Goal: Transaction & Acquisition: Purchase product/service

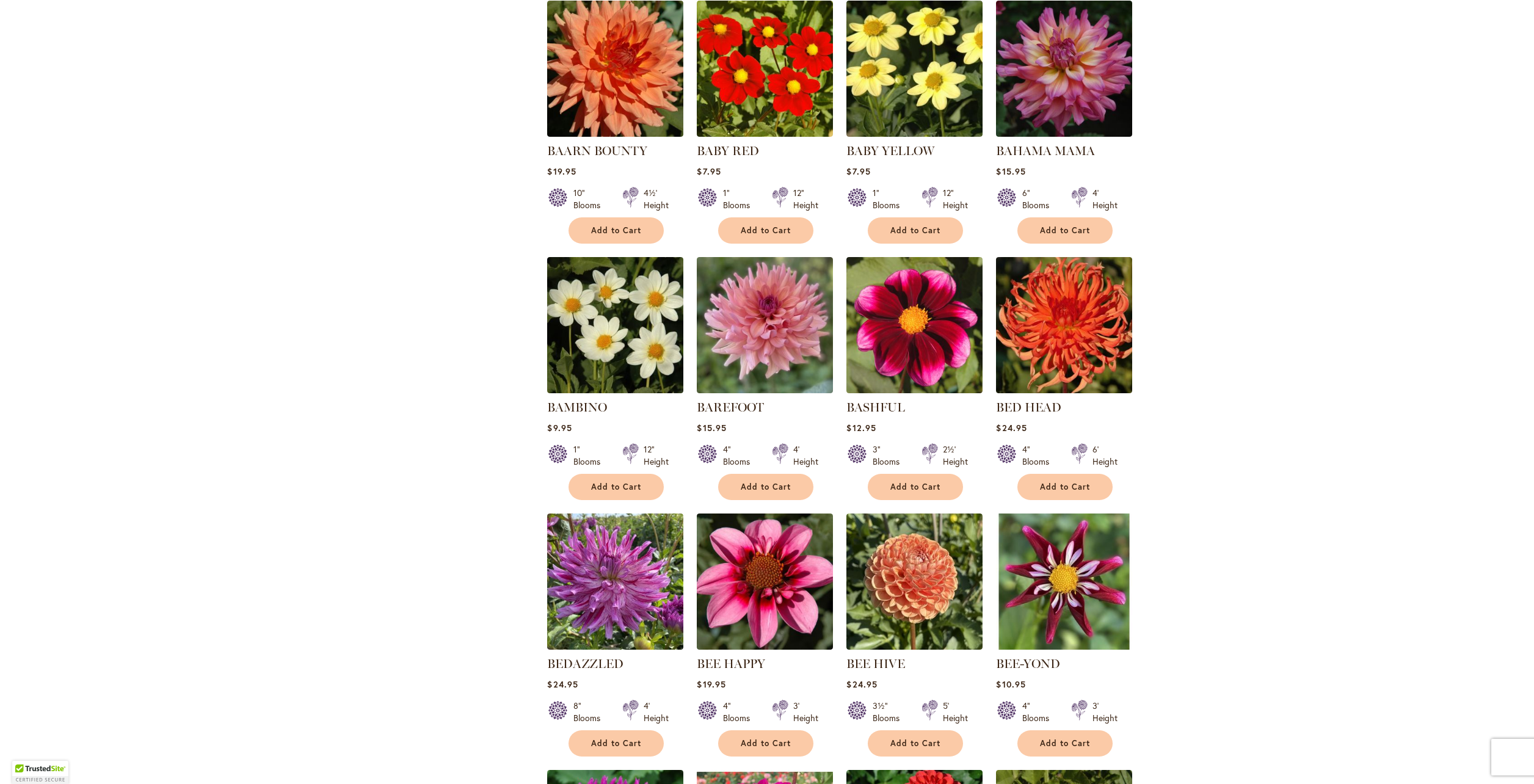
scroll to position [1359, 0]
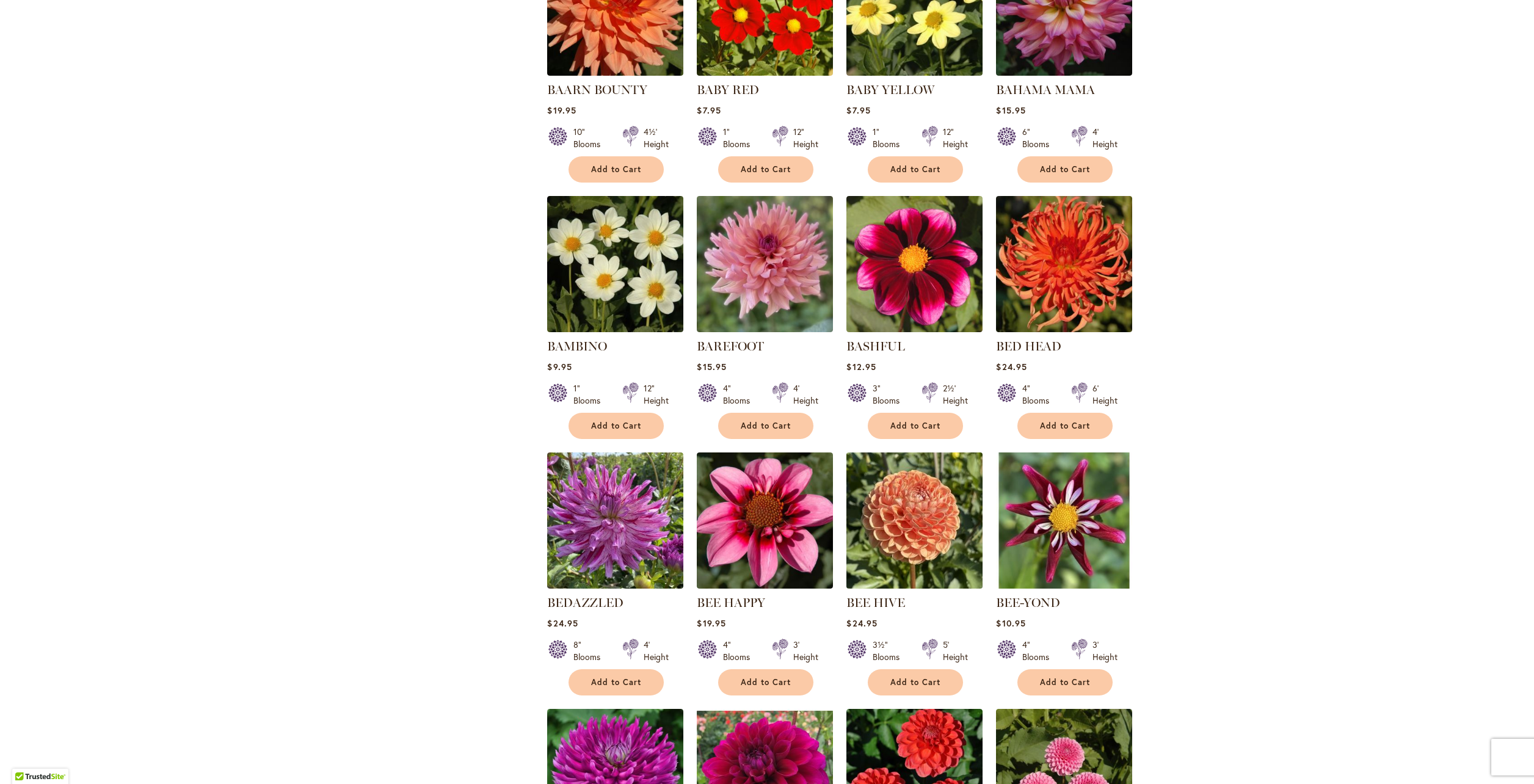
click at [908, 497] on img at bounding box center [915, 520] width 143 height 143
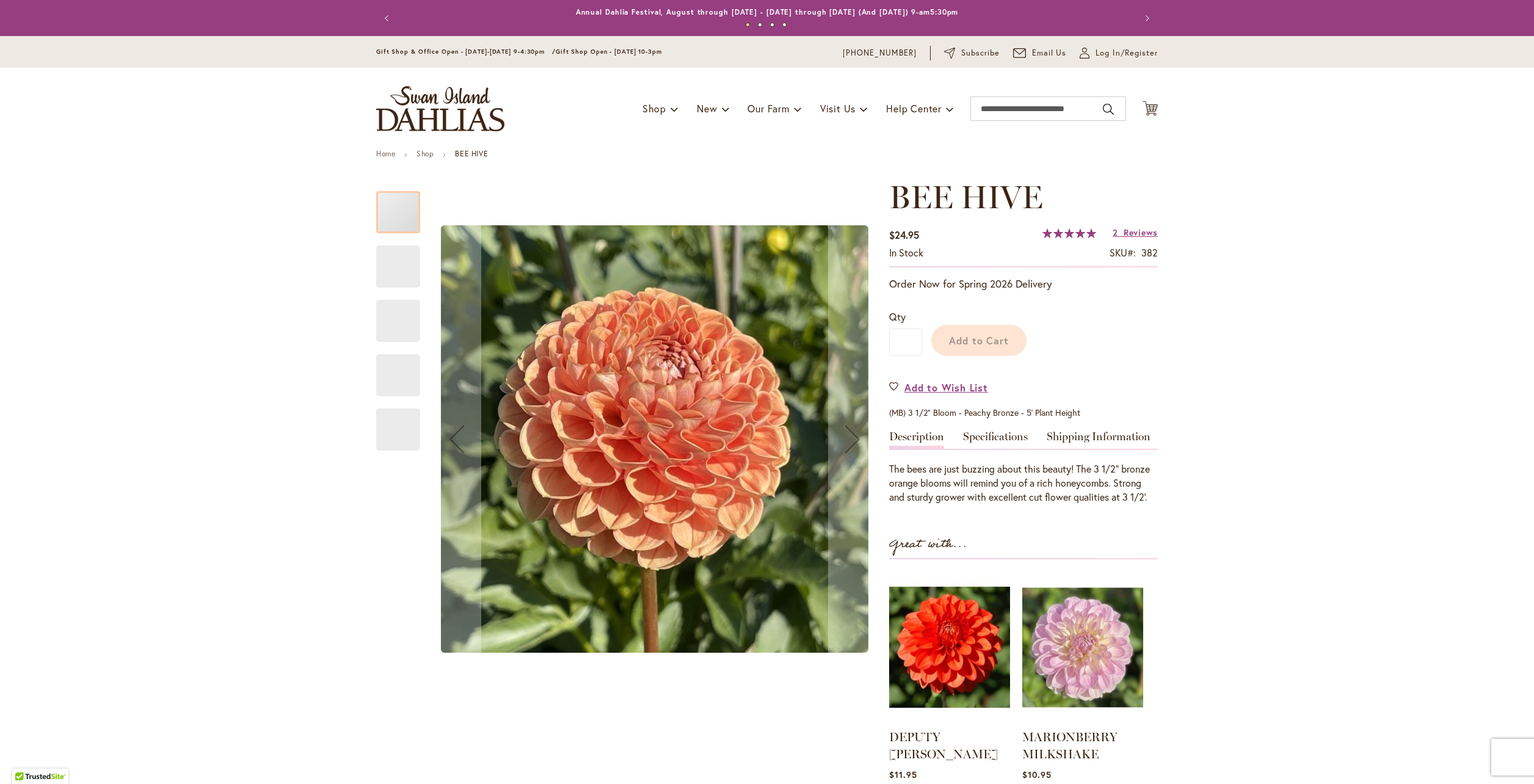
click at [392, 260] on div "BEE HIVE" at bounding box center [398, 266] width 44 height 42
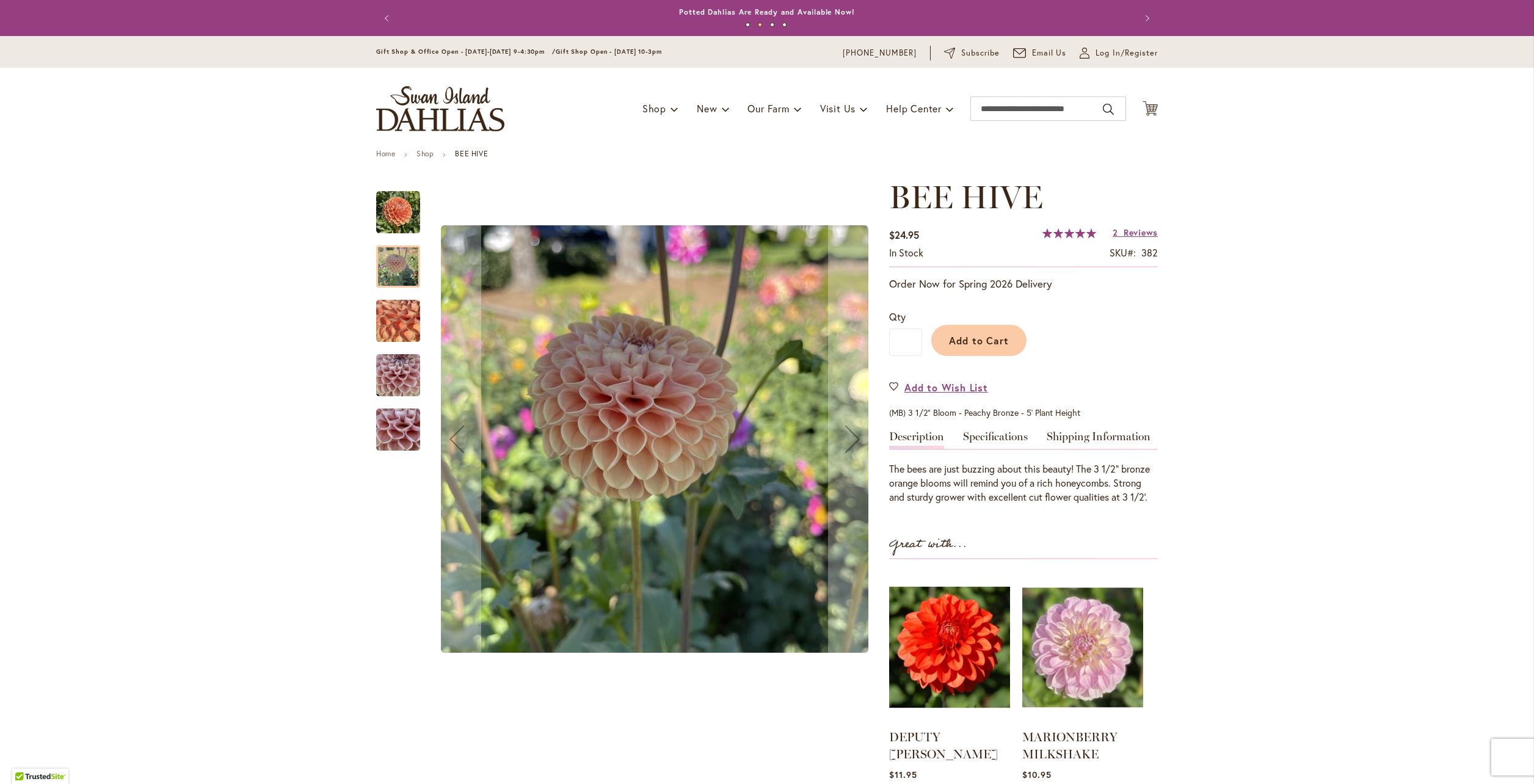
click at [394, 319] on img "BEE HIVE" at bounding box center [398, 321] width 88 height 66
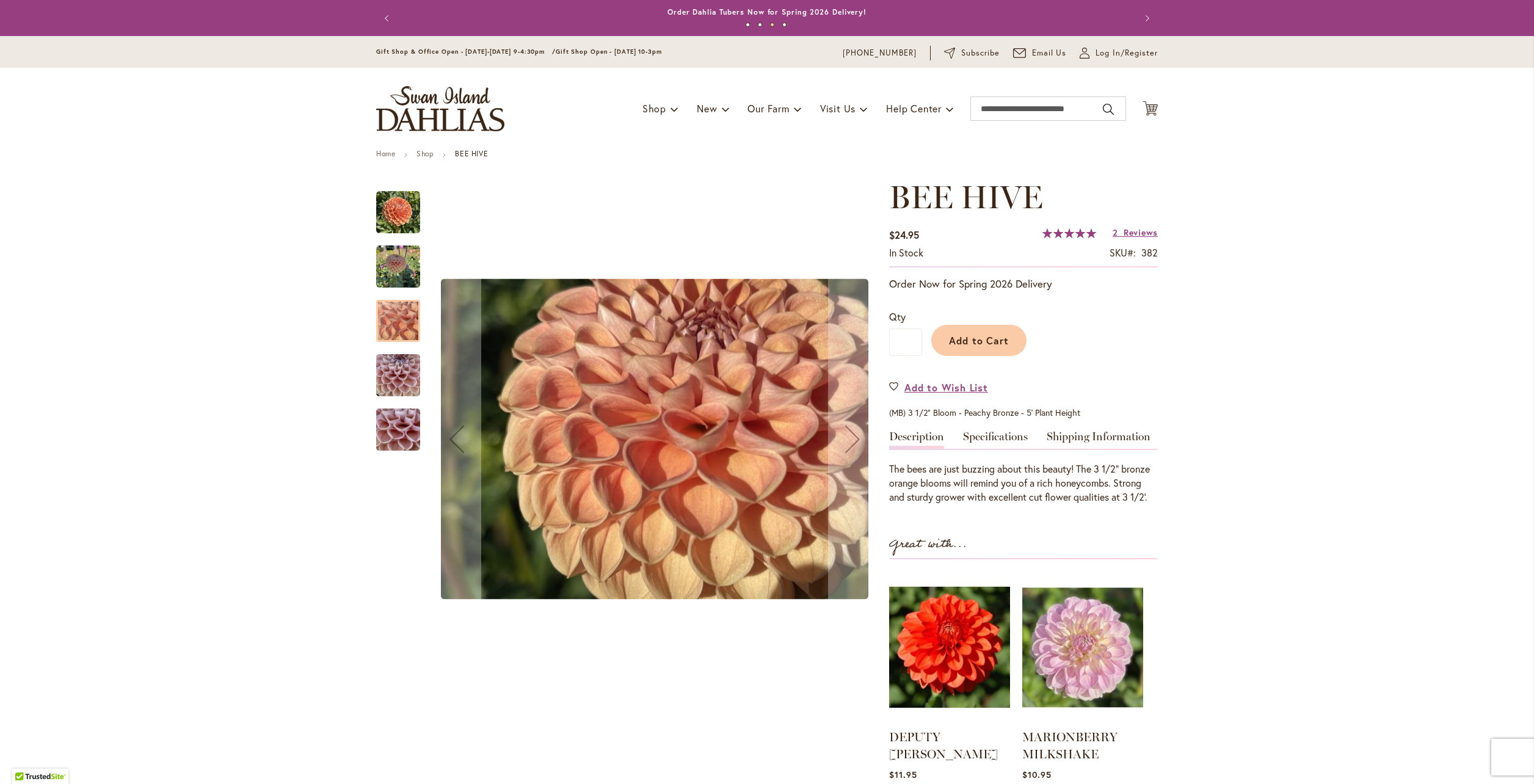
click at [397, 377] on img "BEE HIVE" at bounding box center [398, 376] width 44 height 59
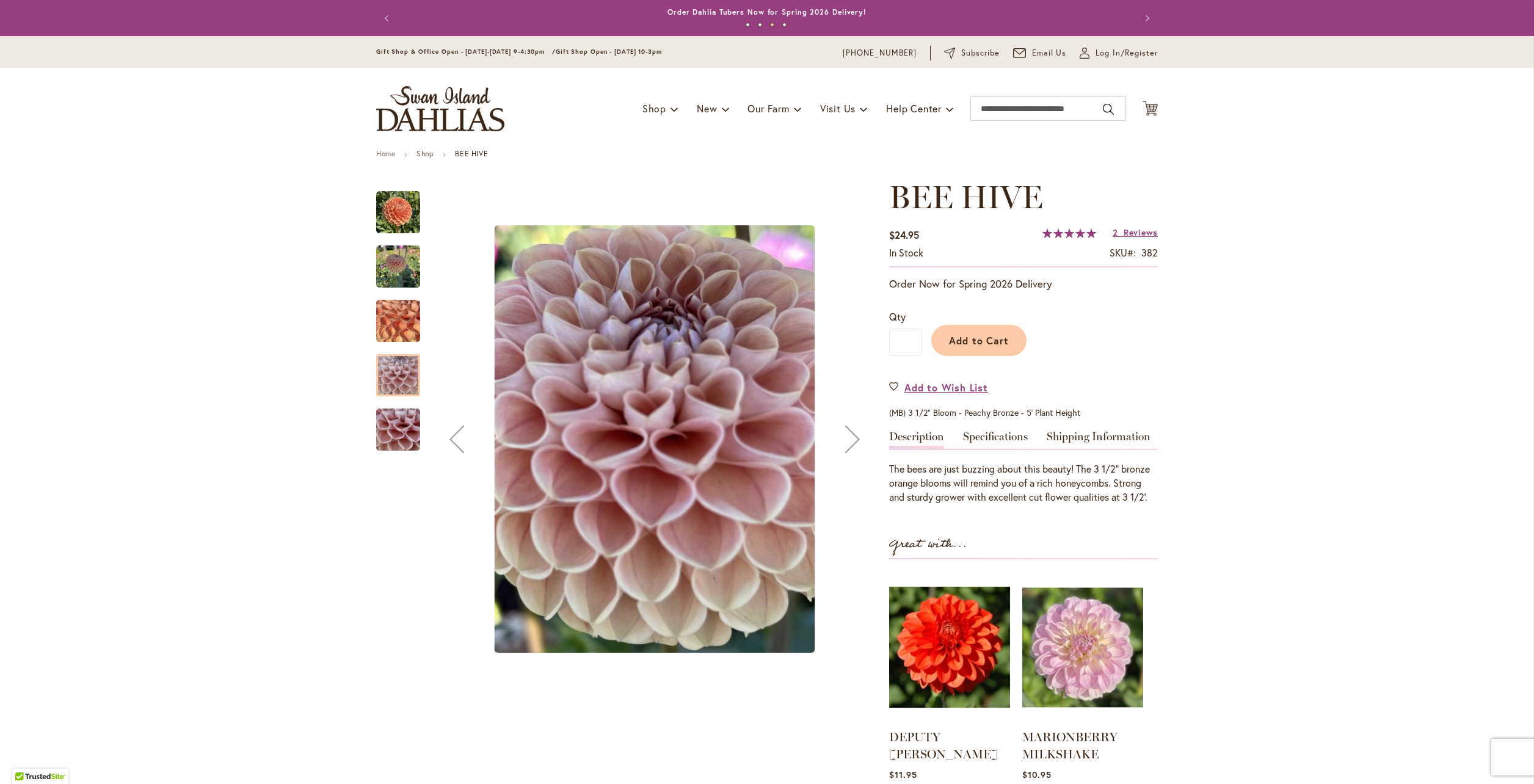
click at [401, 432] on img "BEE HIVE" at bounding box center [398, 429] width 88 height 66
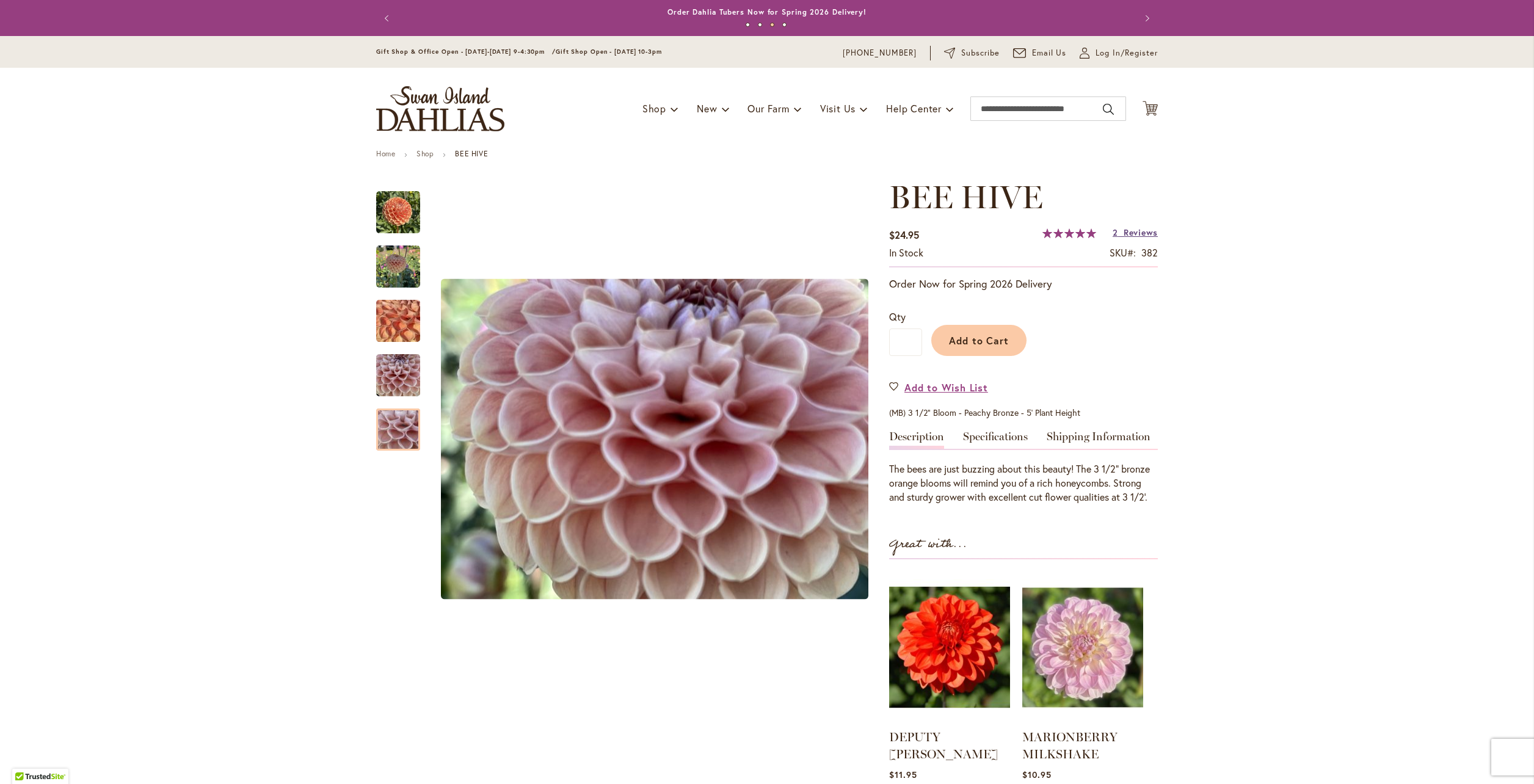
click at [1133, 233] on span "Reviews" at bounding box center [1141, 232] width 34 height 12
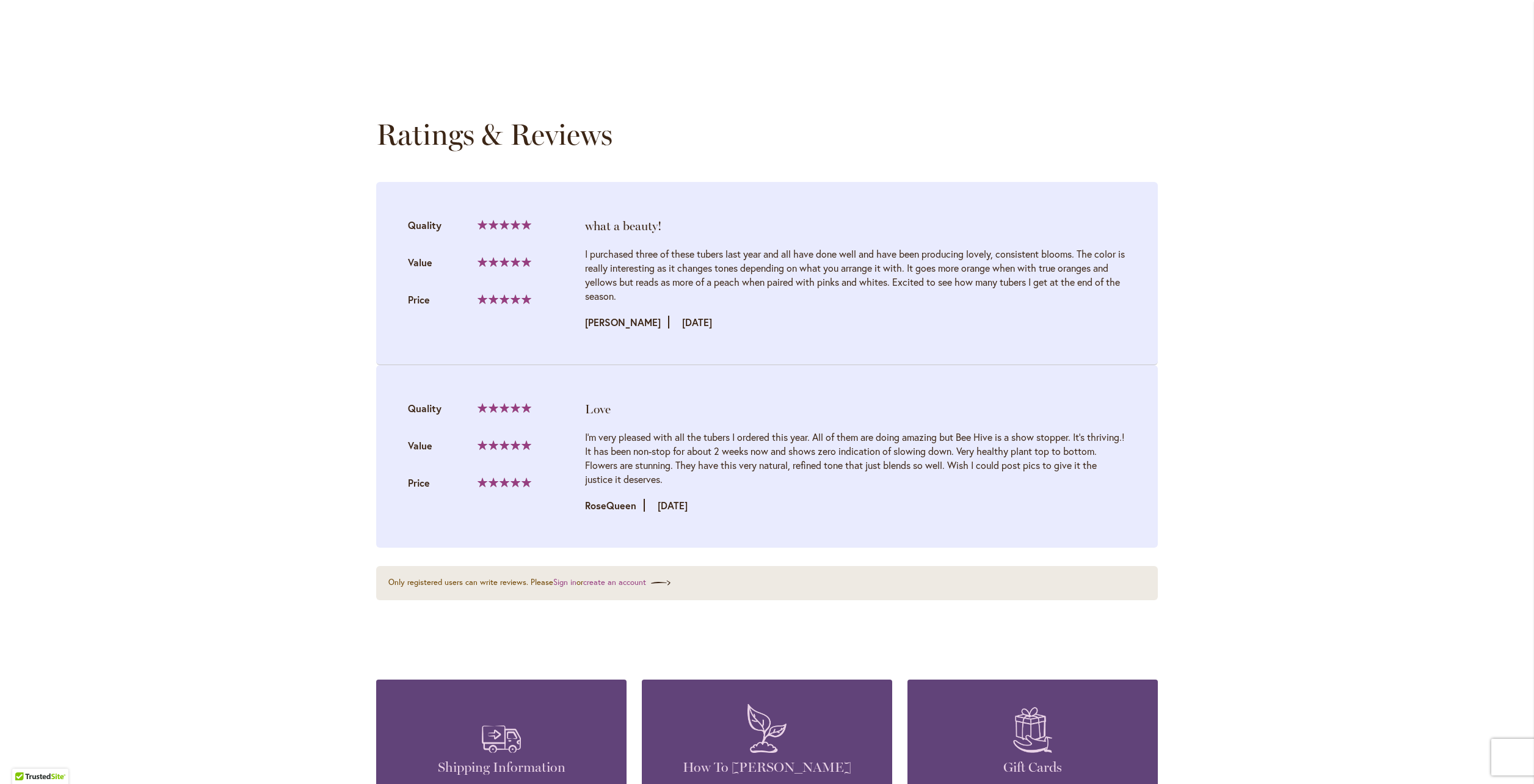
scroll to position [1263, 0]
